Goal: Navigation & Orientation: Find specific page/section

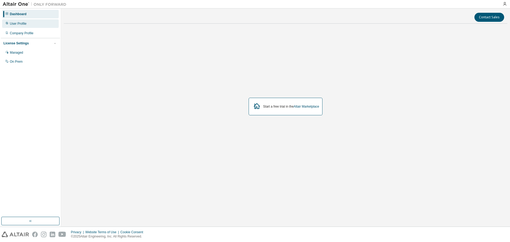
click at [30, 24] on div "User Profile" at bounding box center [30, 23] width 57 height 9
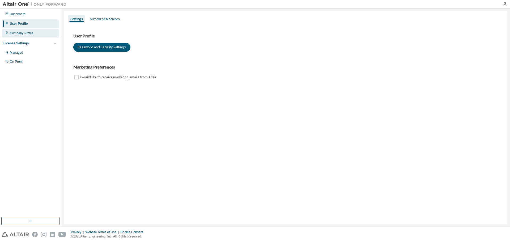
click at [34, 32] on div "Company Profile" at bounding box center [30, 33] width 57 height 9
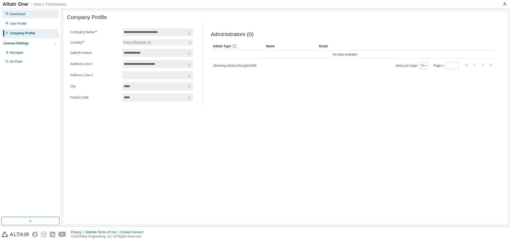
click at [26, 15] on div "Dashboard" at bounding box center [30, 14] width 57 height 9
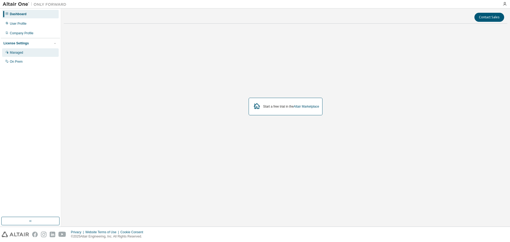
click at [23, 52] on div "Managed" at bounding box center [30, 52] width 57 height 9
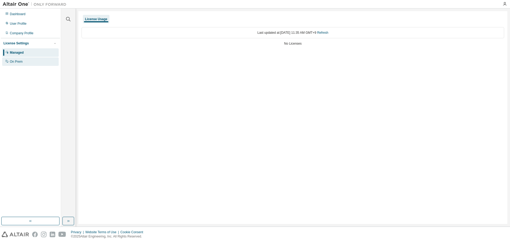
click at [22, 64] on div "On Prem" at bounding box center [30, 61] width 57 height 9
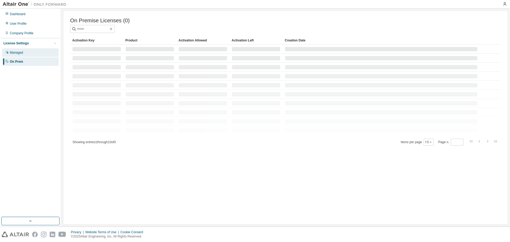
click at [20, 57] on div "Managed" at bounding box center [30, 52] width 57 height 9
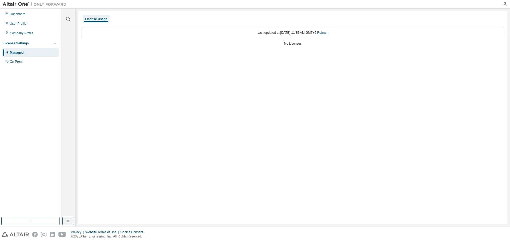
click at [329, 34] on link "Refresh" at bounding box center [322, 33] width 11 height 4
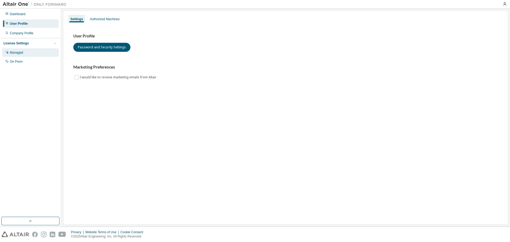
click at [23, 53] on div "Managed" at bounding box center [30, 52] width 57 height 9
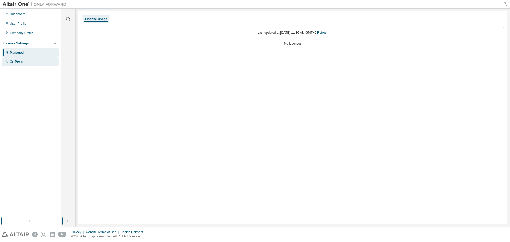
click at [22, 65] on div "On Prem" at bounding box center [30, 61] width 57 height 9
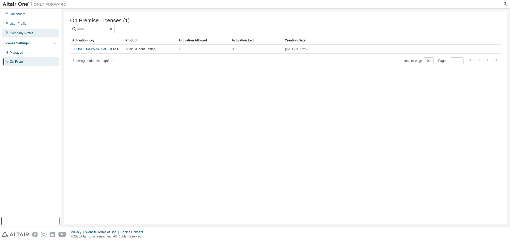
click at [31, 32] on div "Company Profile" at bounding box center [22, 33] width 24 height 4
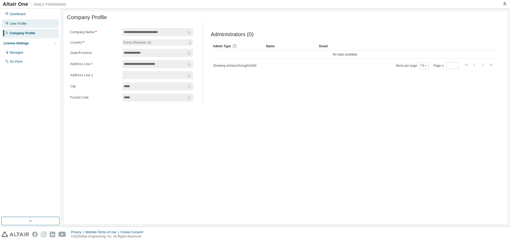
click at [27, 22] on div "User Profile" at bounding box center [30, 23] width 57 height 9
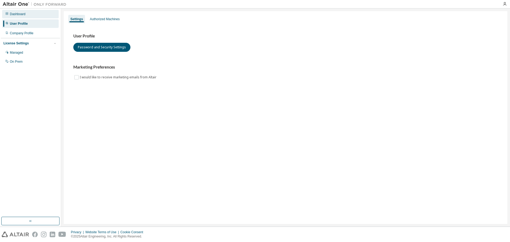
click at [26, 17] on div "Dashboard" at bounding box center [30, 14] width 57 height 9
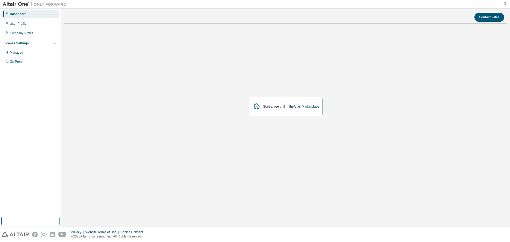
drag, startPoint x: 35, startPoint y: 0, endPoint x: 506, endPoint y: 6, distance: 470.3
click at [506, 6] on icon "button" at bounding box center [505, 4] width 4 height 4
